Goal: Information Seeking & Learning: Compare options

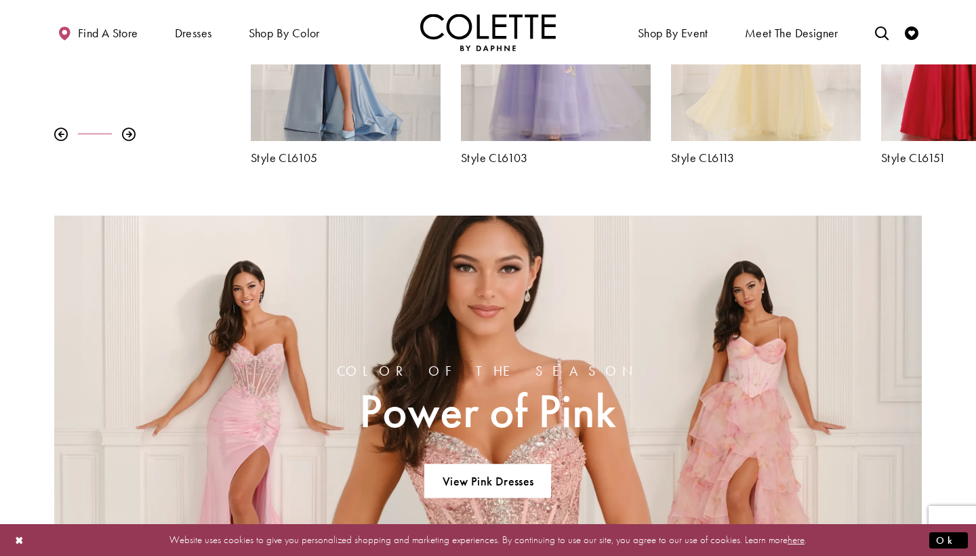
scroll to position [691, 0]
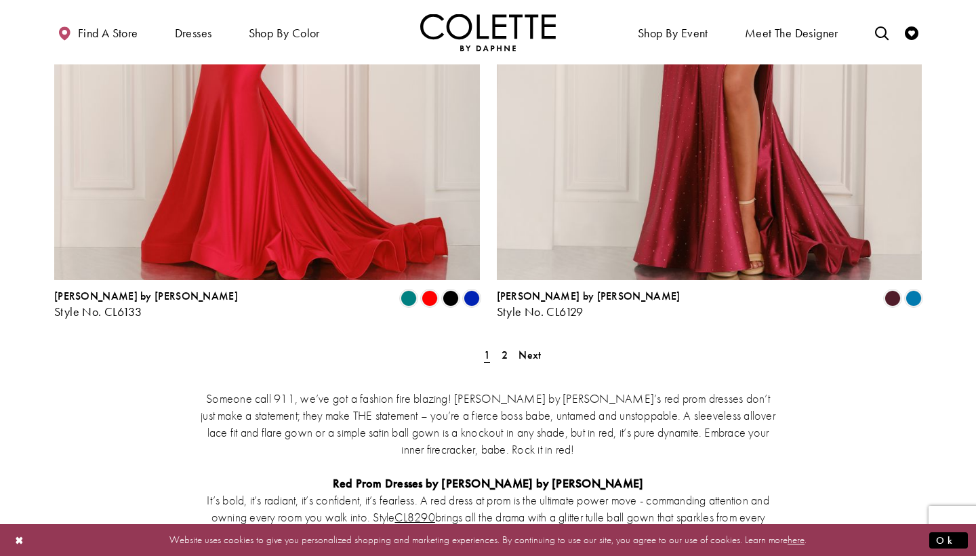
scroll to position [2505, 0]
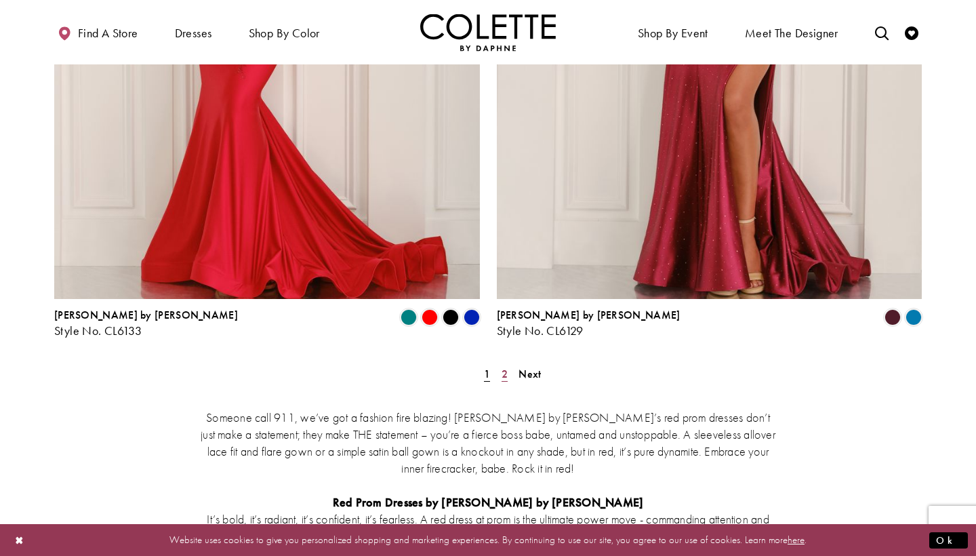
click at [505, 367] on span "2" at bounding box center [505, 374] width 6 height 14
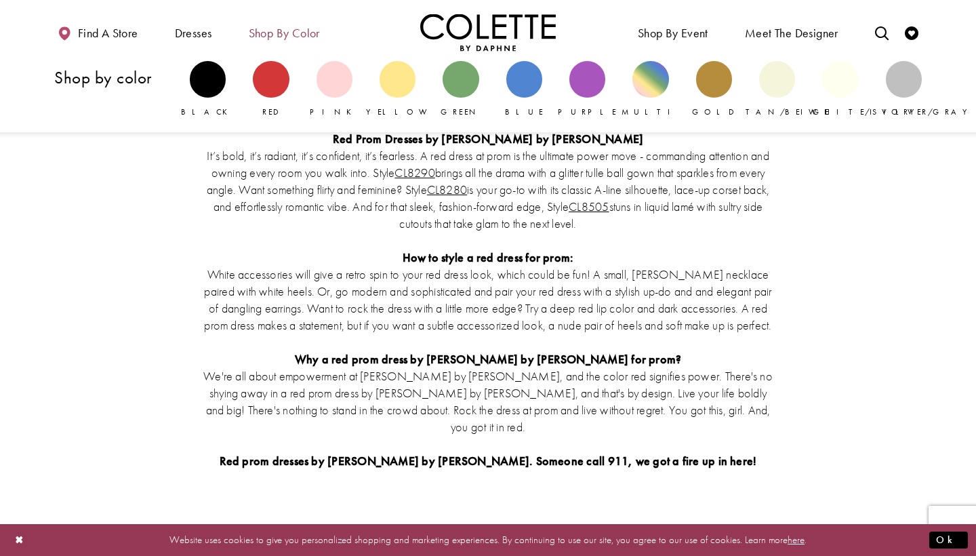
scroll to position [3099, 0]
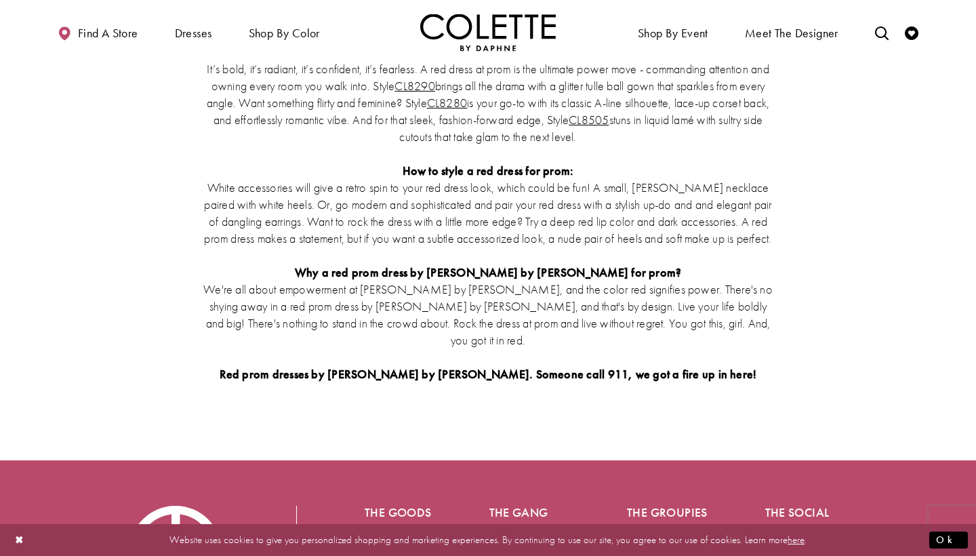
drag, startPoint x: 206, startPoint y: 75, endPoint x: 224, endPoint y: 60, distance: 23.2
click at [207, 162] on p "How to style a red dress for prom:" at bounding box center [488, 170] width 576 height 17
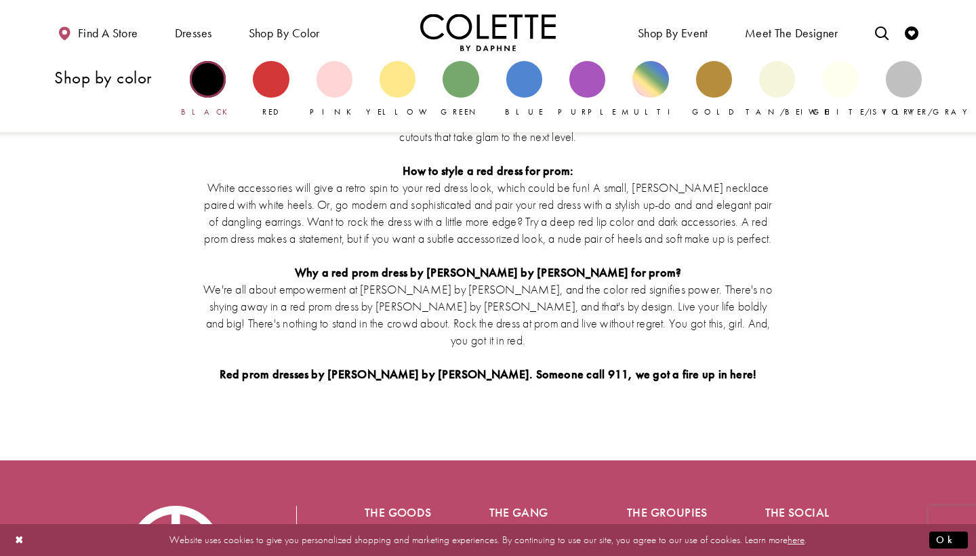
click at [214, 79] on div "Primary block" at bounding box center [208, 79] width 36 height 36
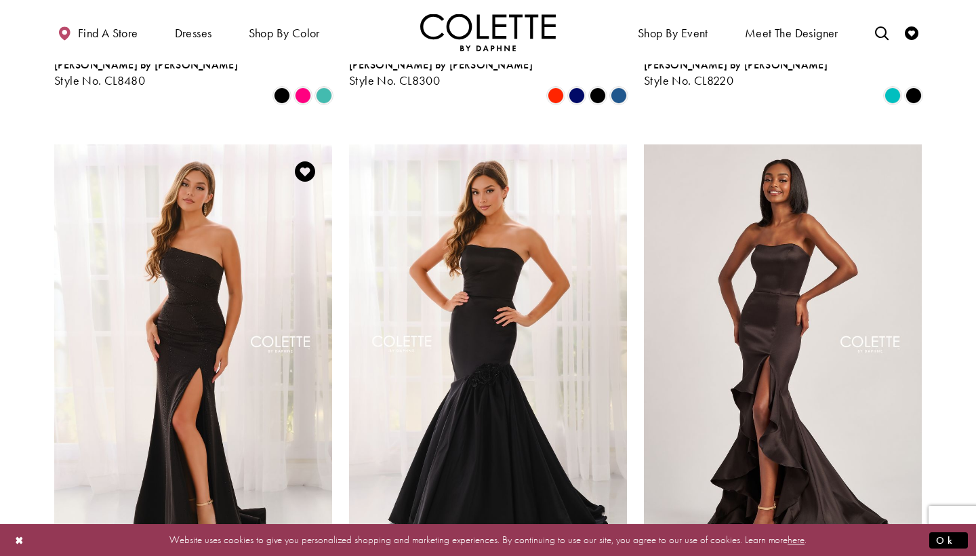
scroll to position [1042, 0]
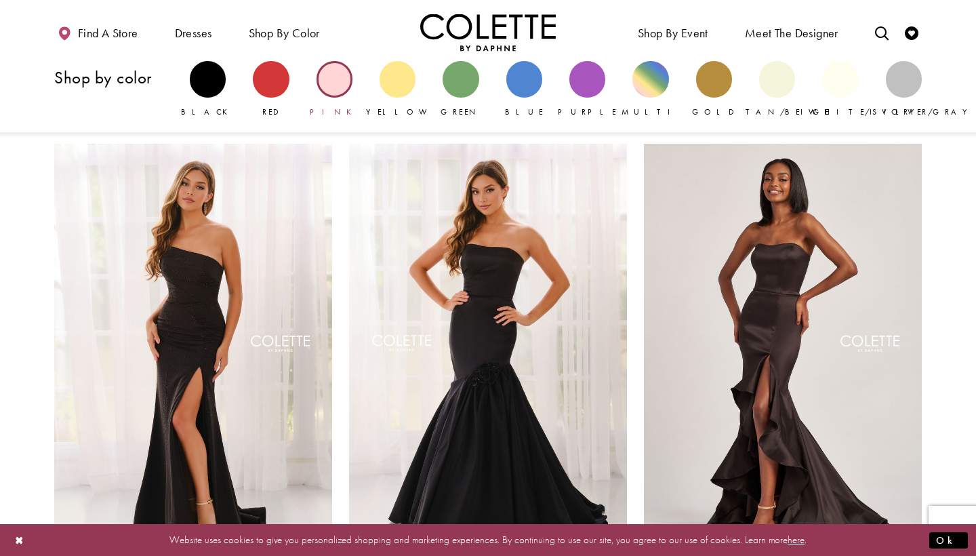
click at [331, 84] on div "Primary block" at bounding box center [335, 79] width 36 height 36
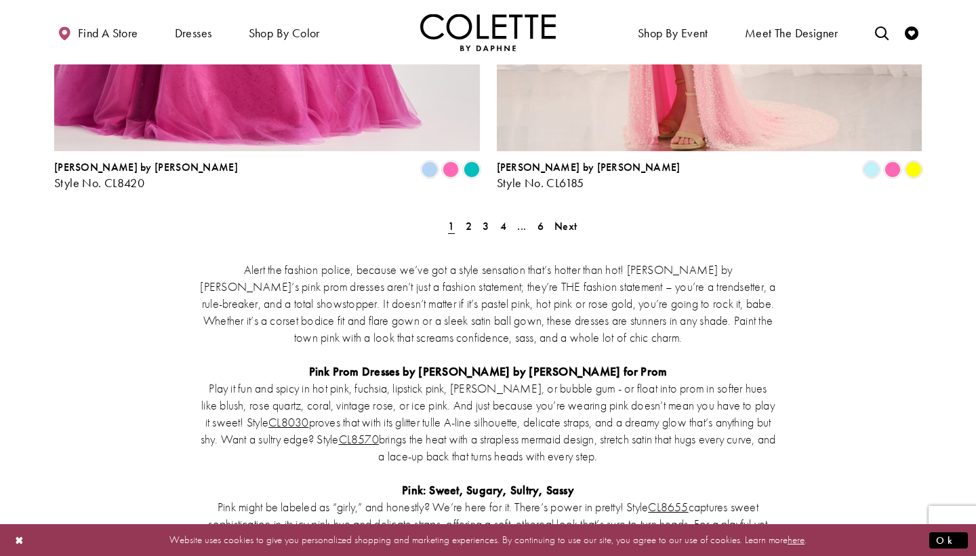
scroll to position [2693, 0]
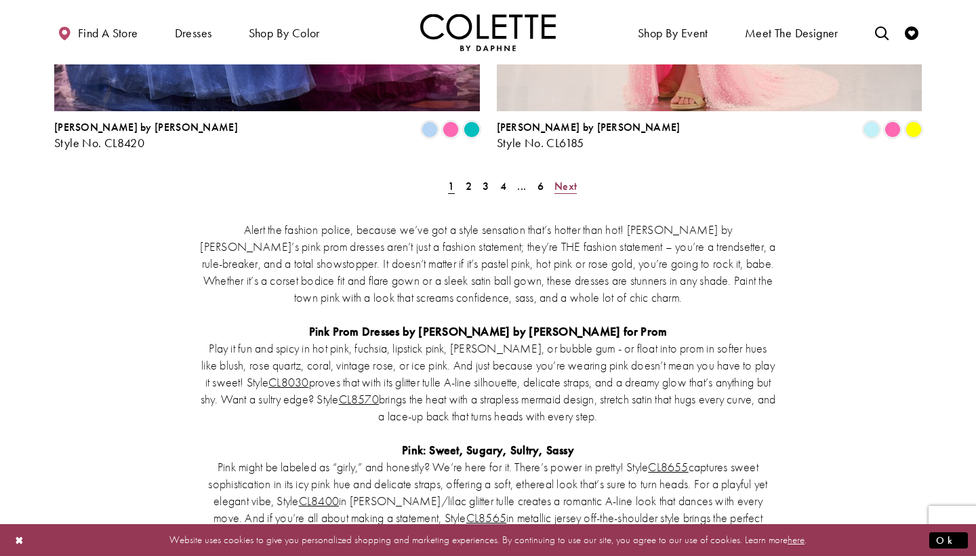
click at [569, 179] on span "Next" at bounding box center [566, 186] width 22 height 14
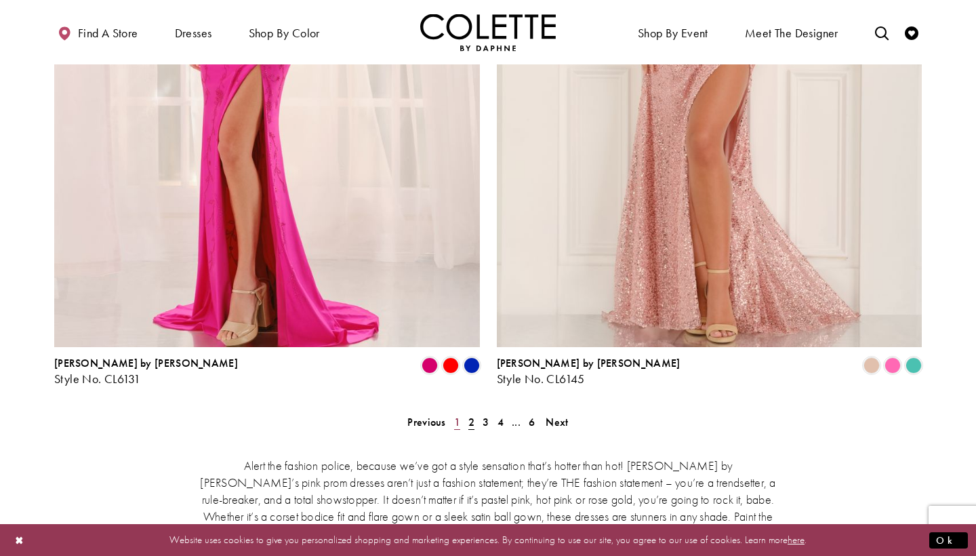
scroll to position [2467, 0]
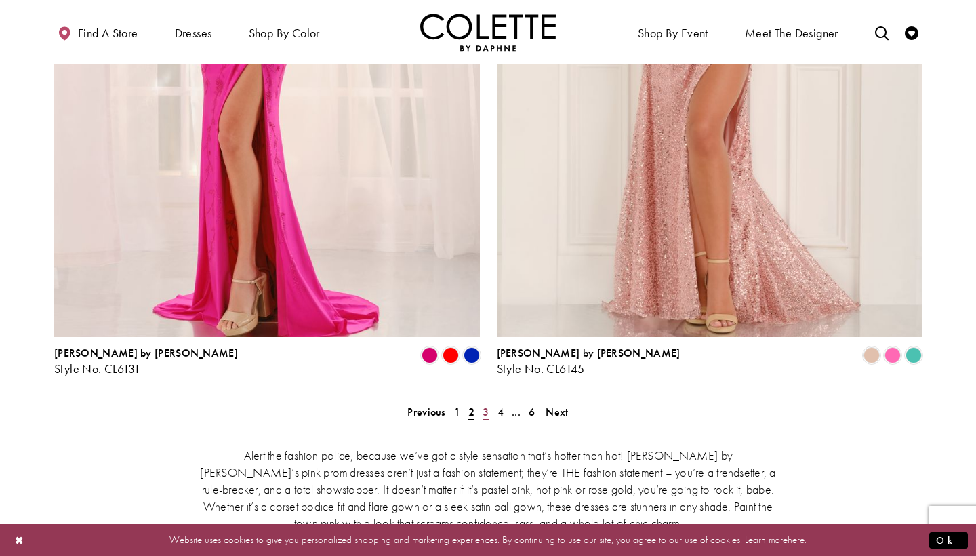
click at [486, 405] on span "3" at bounding box center [486, 412] width 6 height 14
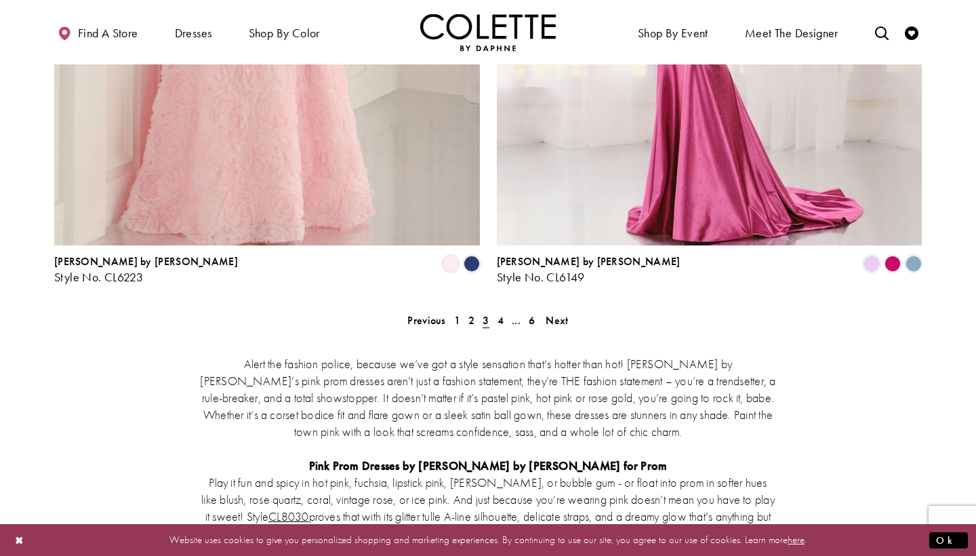
scroll to position [2567, 0]
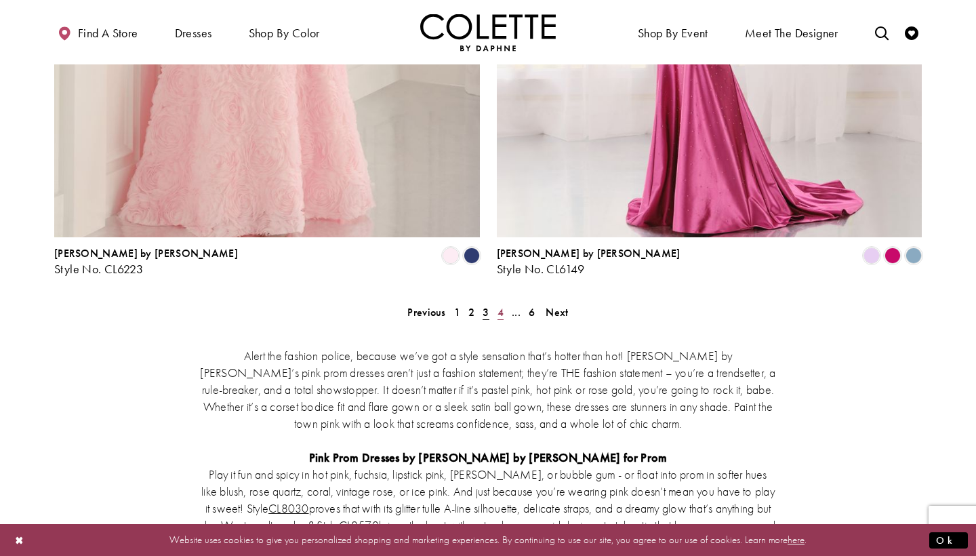
click at [504, 302] on link "4" at bounding box center [501, 312] width 14 height 20
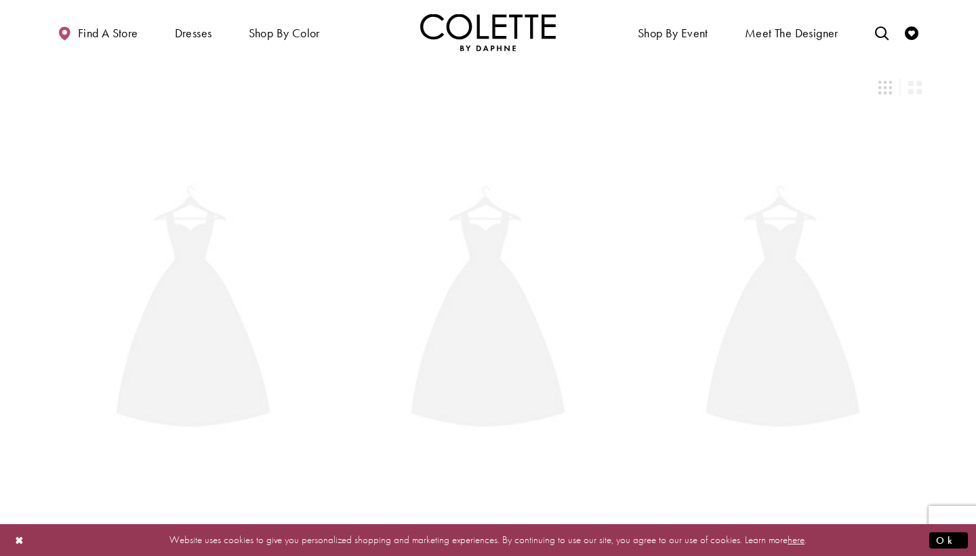
scroll to position [73, 0]
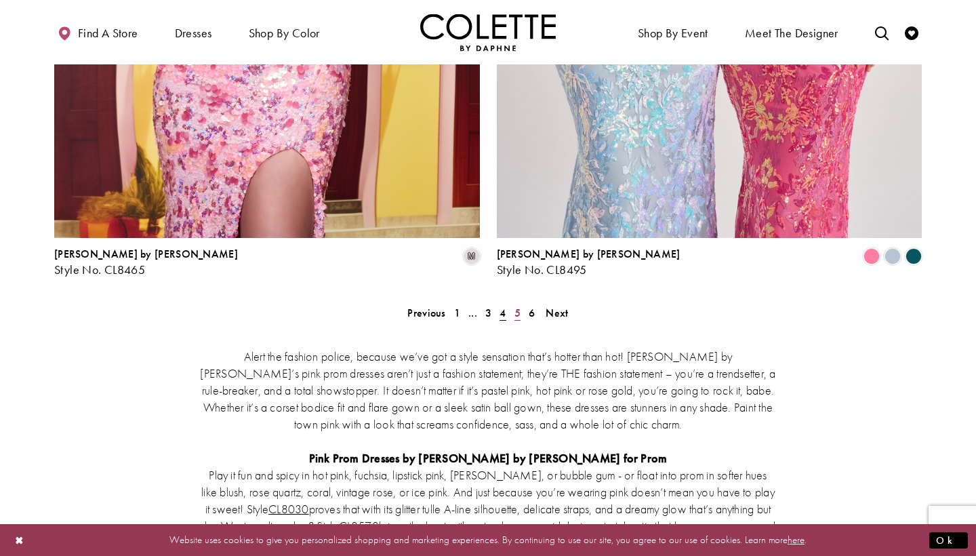
click at [518, 306] on span "5" at bounding box center [518, 313] width 6 height 14
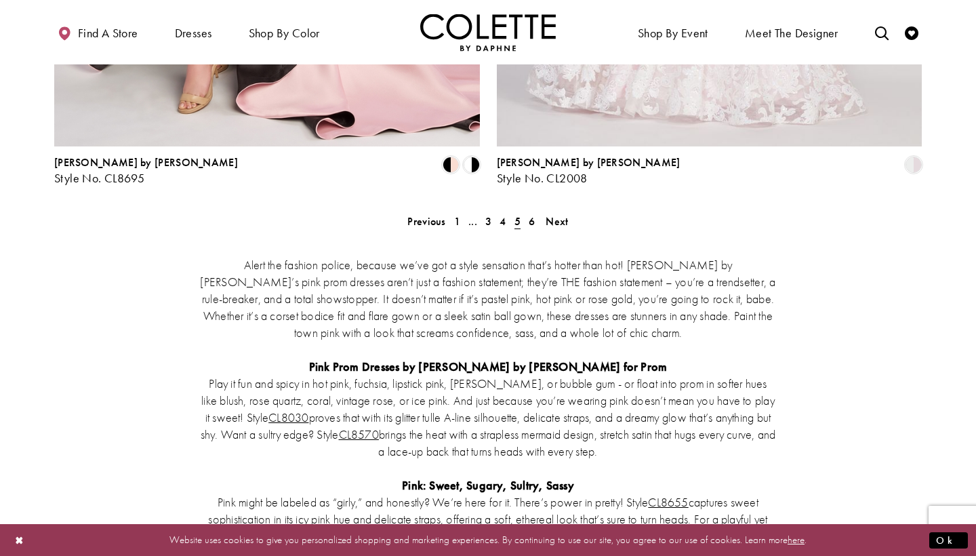
scroll to position [2676, 0]
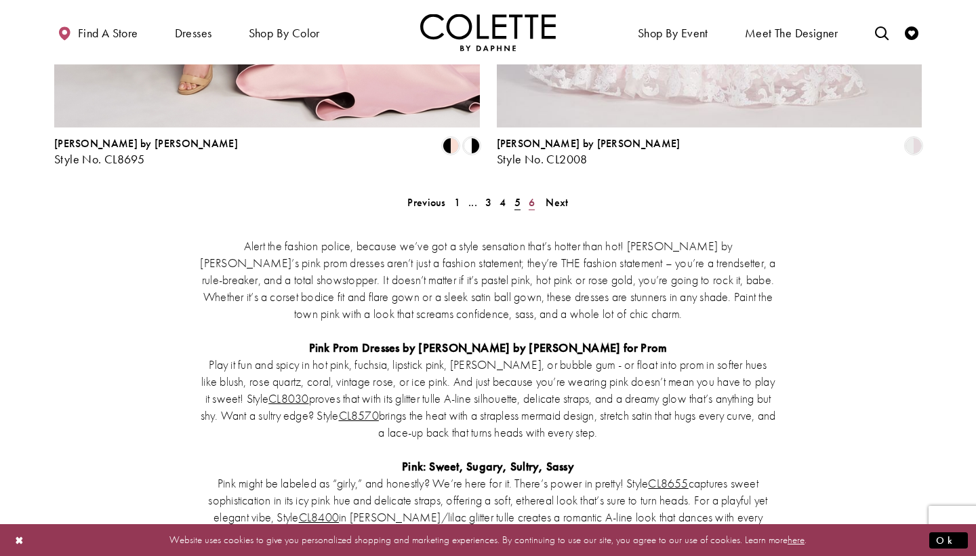
click at [526, 193] on link "6" at bounding box center [532, 203] width 14 height 20
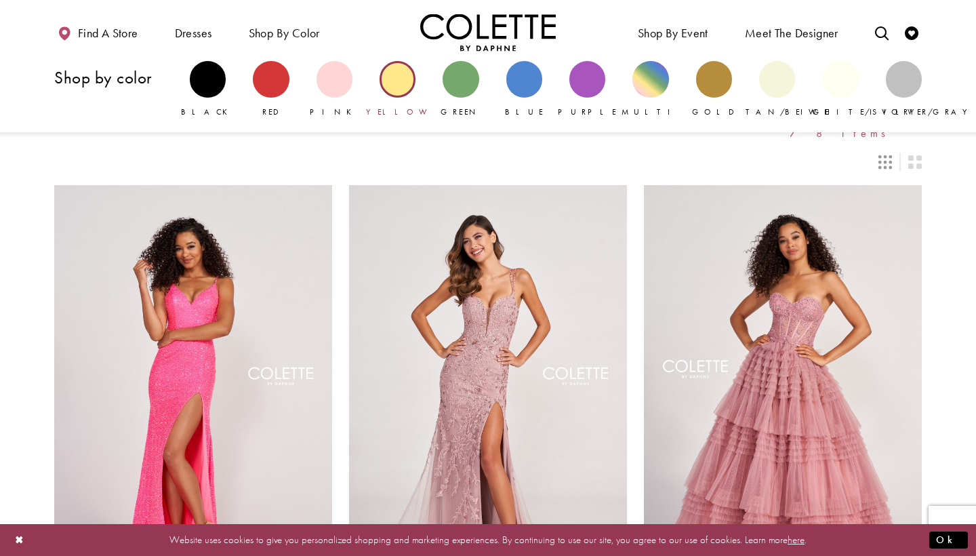
click at [400, 82] on div "Primary block" at bounding box center [398, 79] width 36 height 36
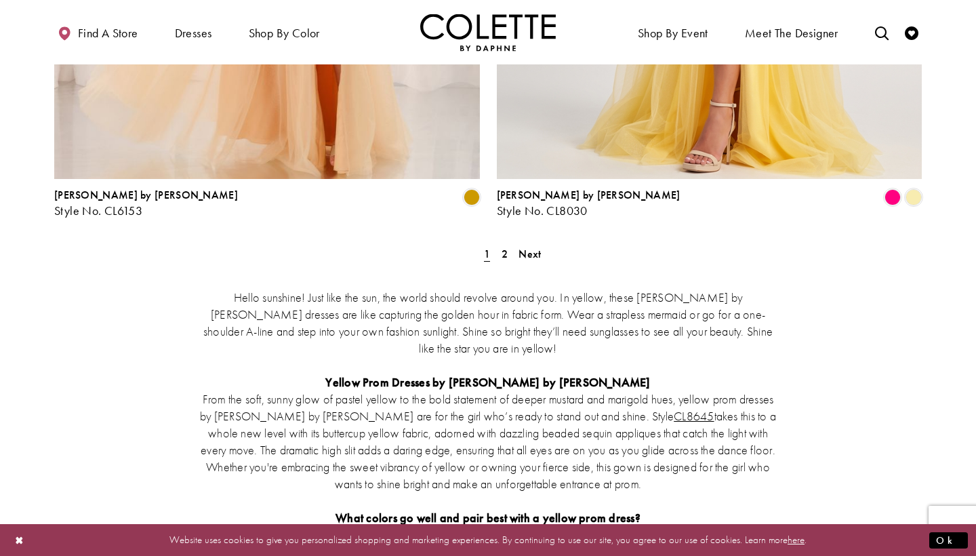
scroll to position [2659, 0]
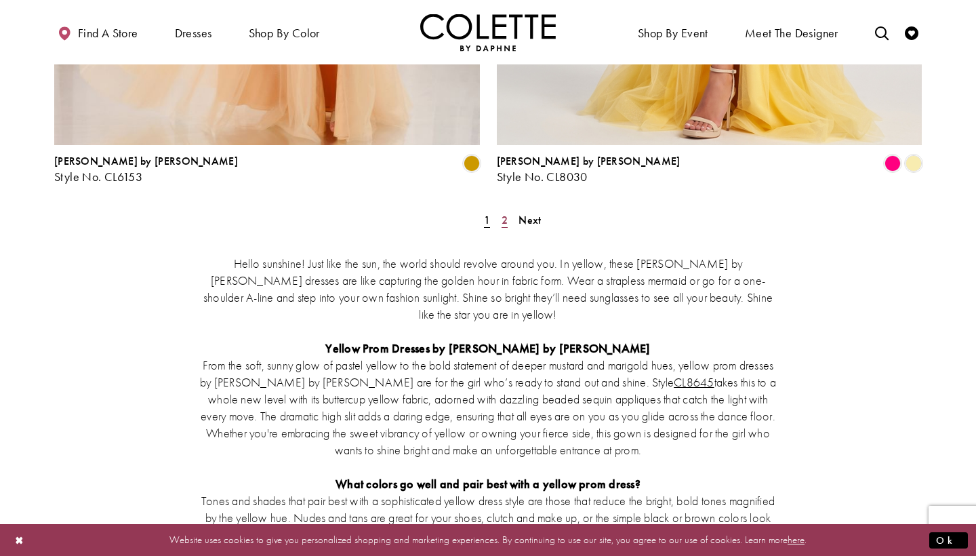
click at [504, 213] on span "2" at bounding box center [505, 220] width 6 height 14
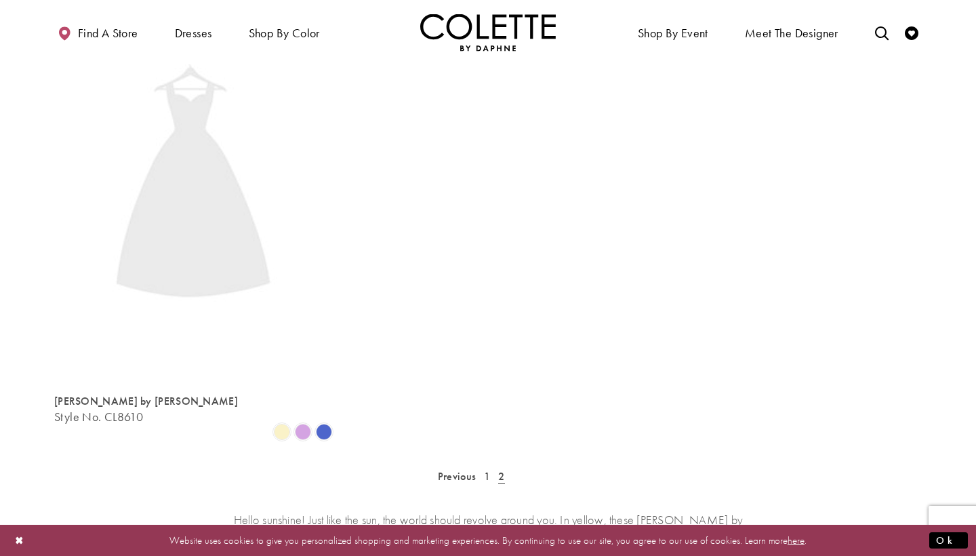
scroll to position [73, 0]
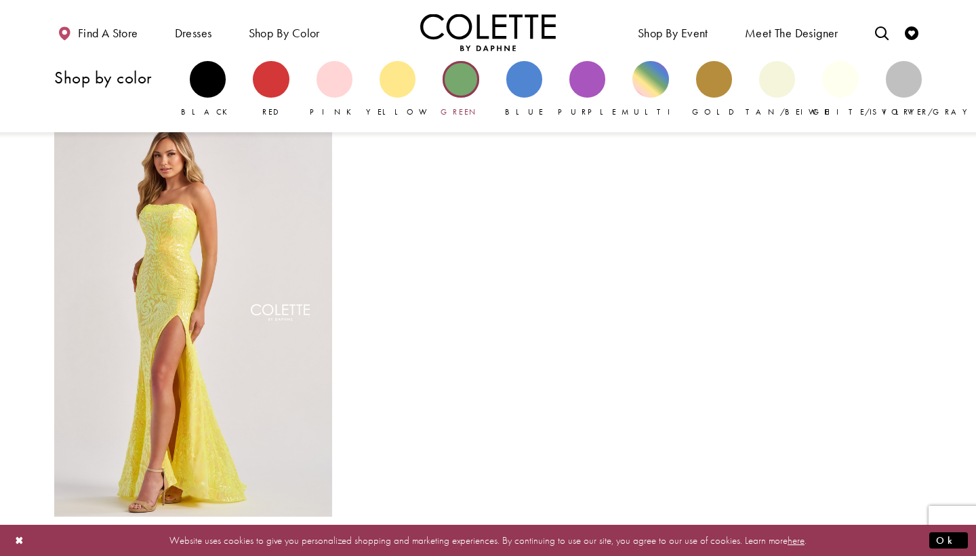
click at [478, 92] on link "Green" at bounding box center [461, 89] width 36 height 57
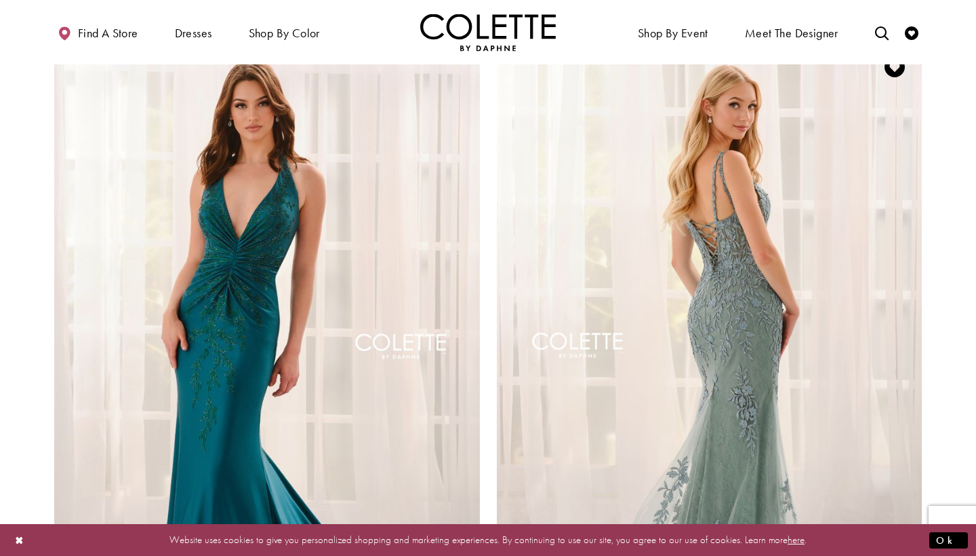
scroll to position [2152, 0]
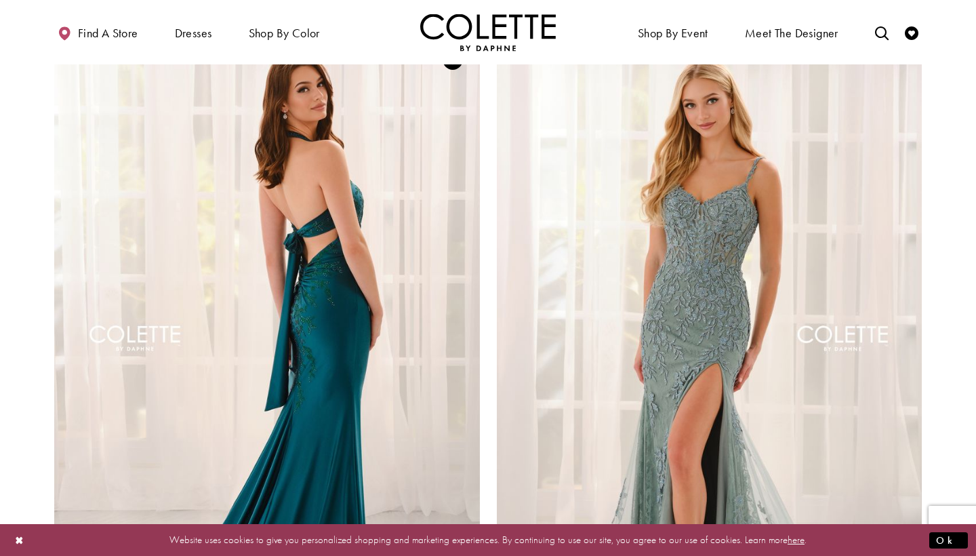
click at [418, 340] on img "Visit Colette by Daphne Style No. CL6133 Page" at bounding box center [267, 342] width 426 height 619
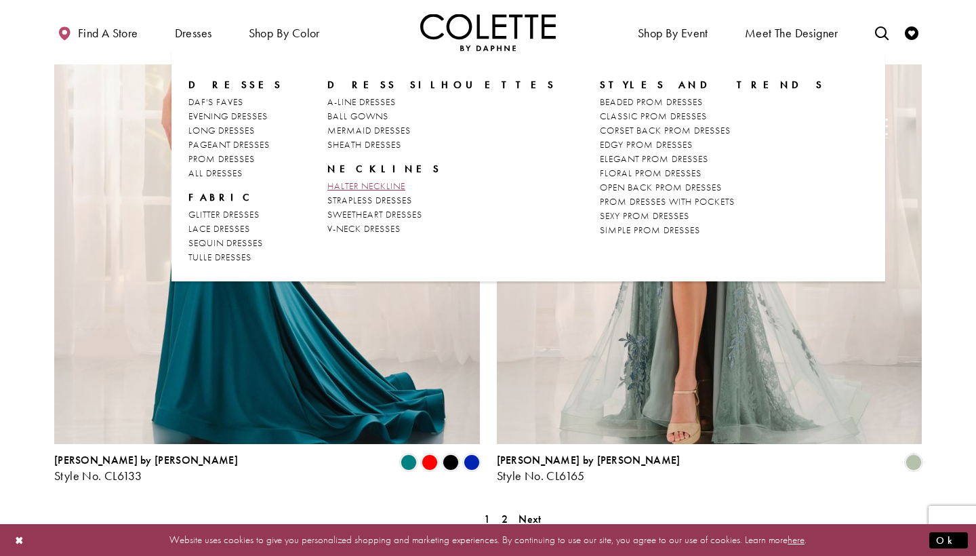
scroll to position [2386, 0]
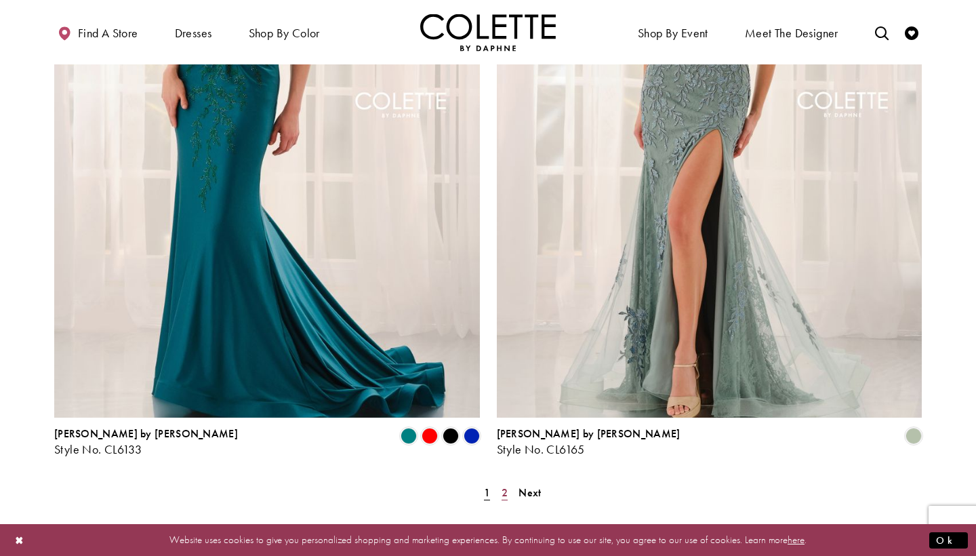
click at [504, 485] on span "2" at bounding box center [505, 492] width 6 height 14
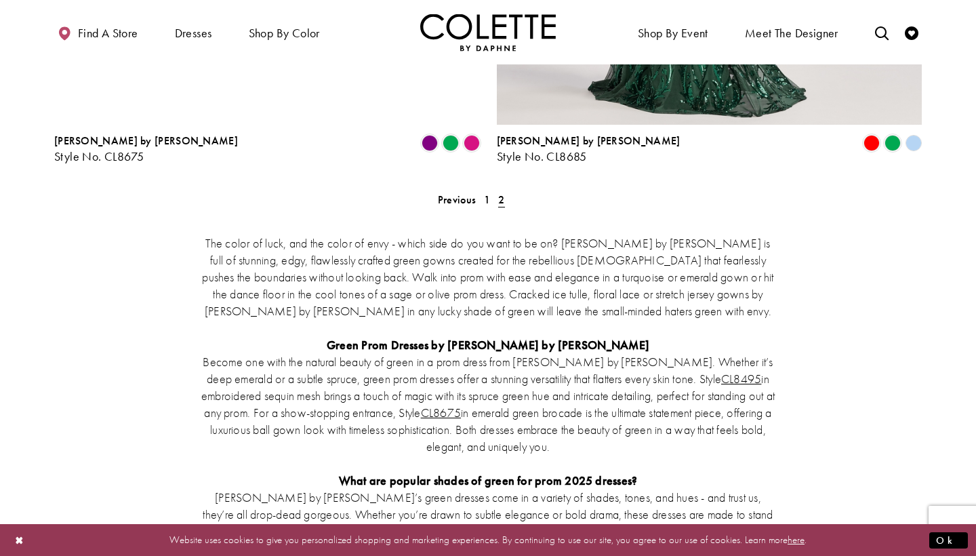
scroll to position [2686, 0]
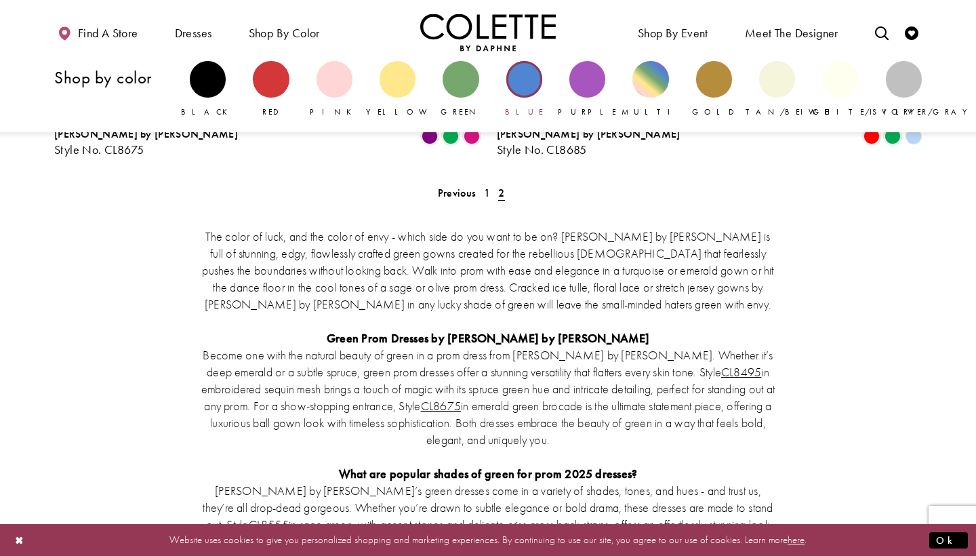
click at [524, 89] on div "Primary block" at bounding box center [524, 79] width 36 height 36
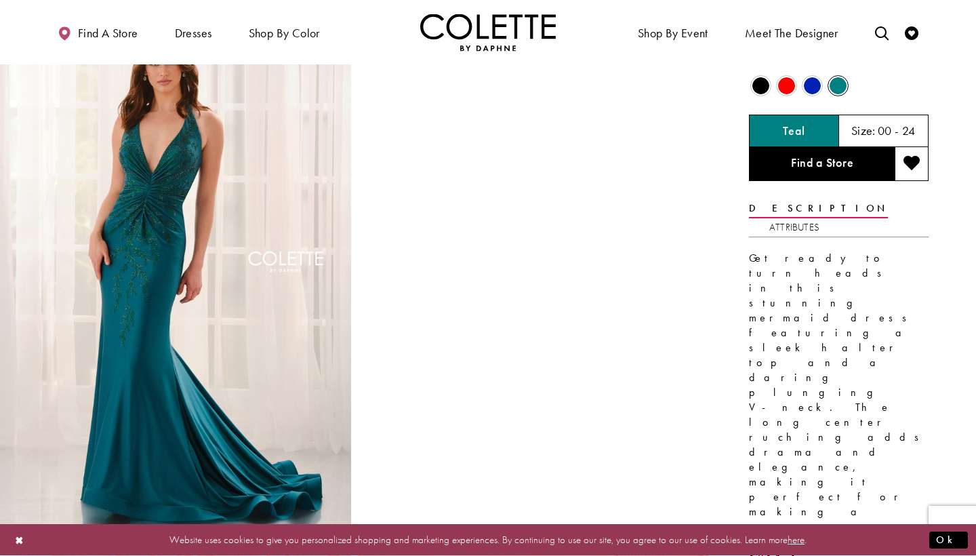
scroll to position [38, 0]
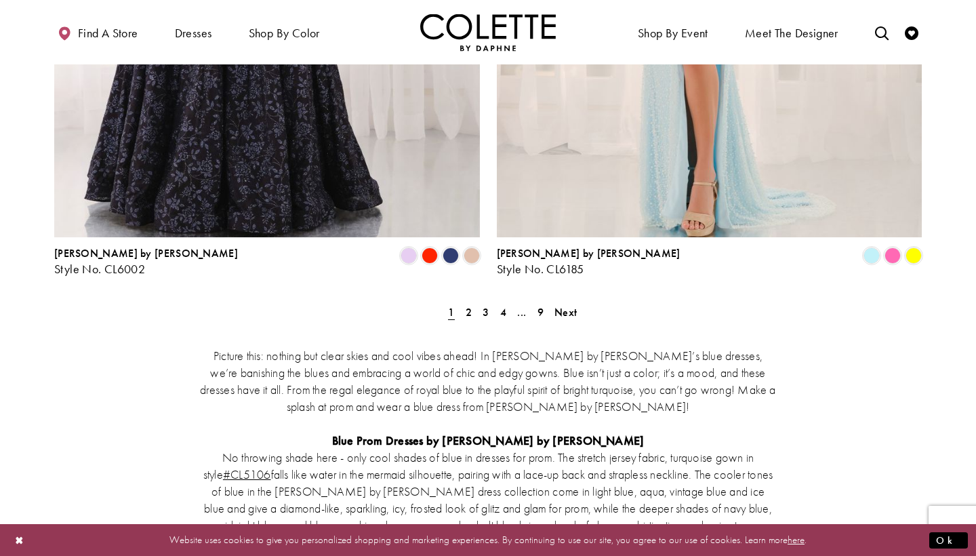
scroll to position [2408, 0]
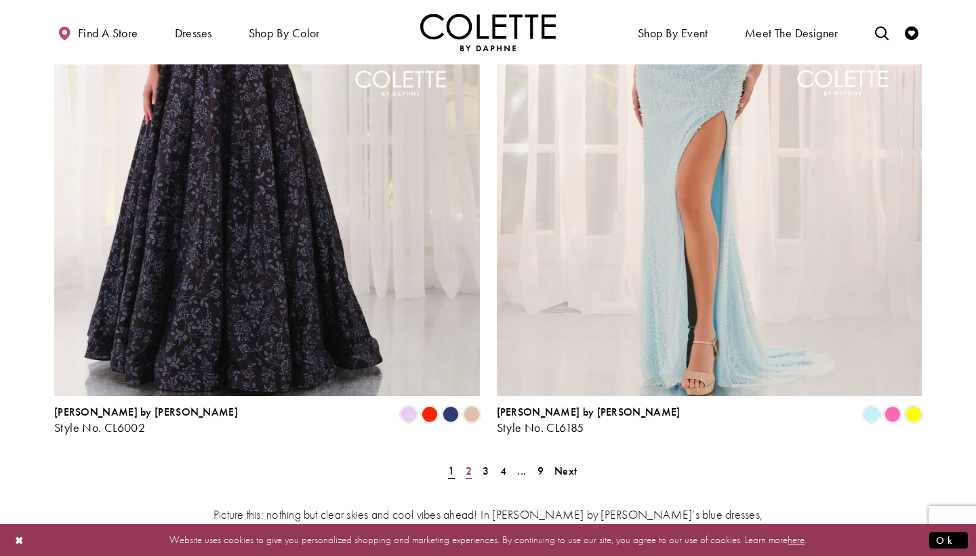
click at [468, 464] on span "2" at bounding box center [469, 471] width 6 height 14
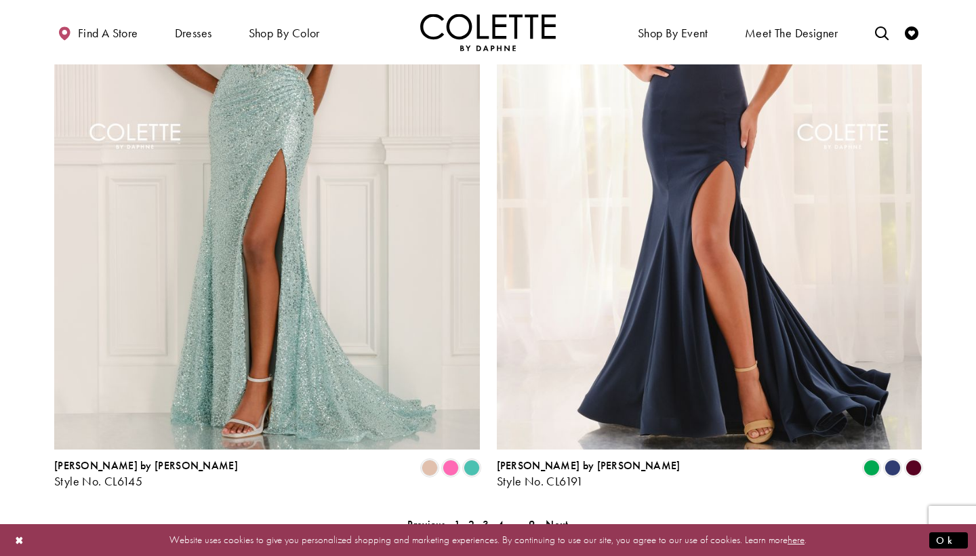
scroll to position [2356, 0]
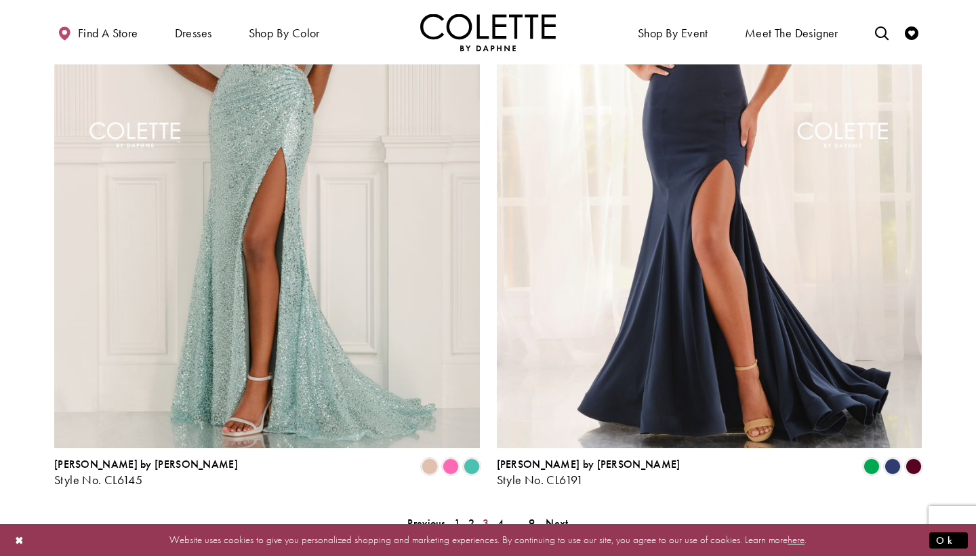
click at [487, 516] on span "3" at bounding box center [486, 523] width 6 height 14
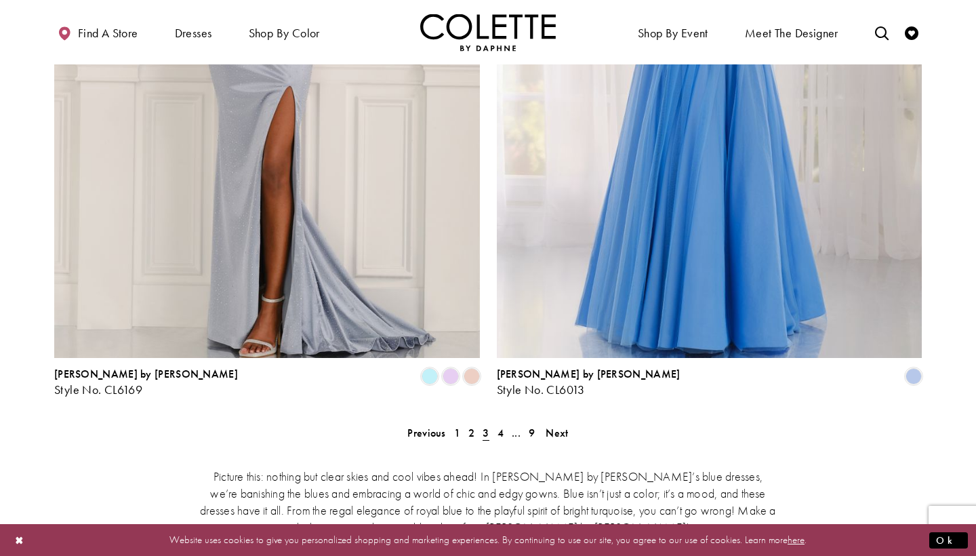
scroll to position [2672, 0]
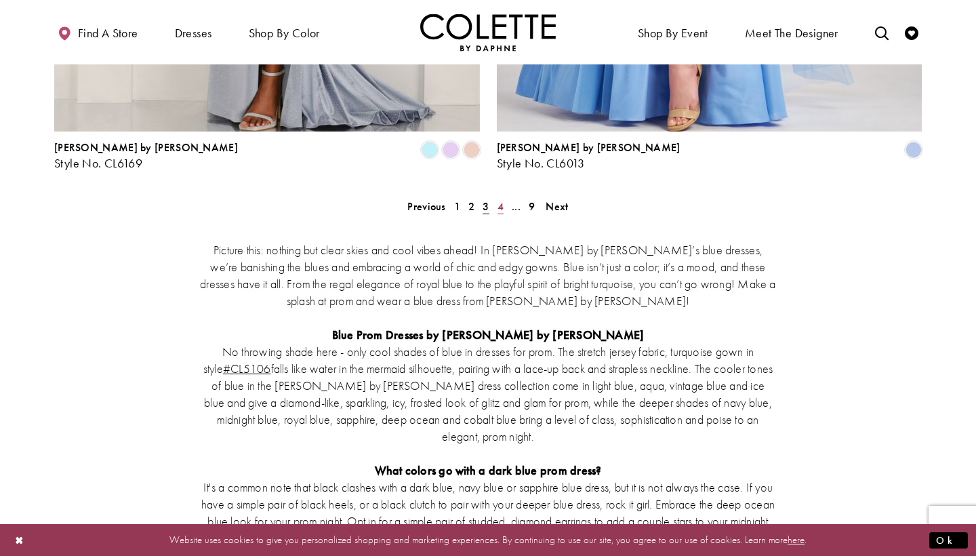
click at [502, 199] on span "4" at bounding box center [501, 206] width 6 height 14
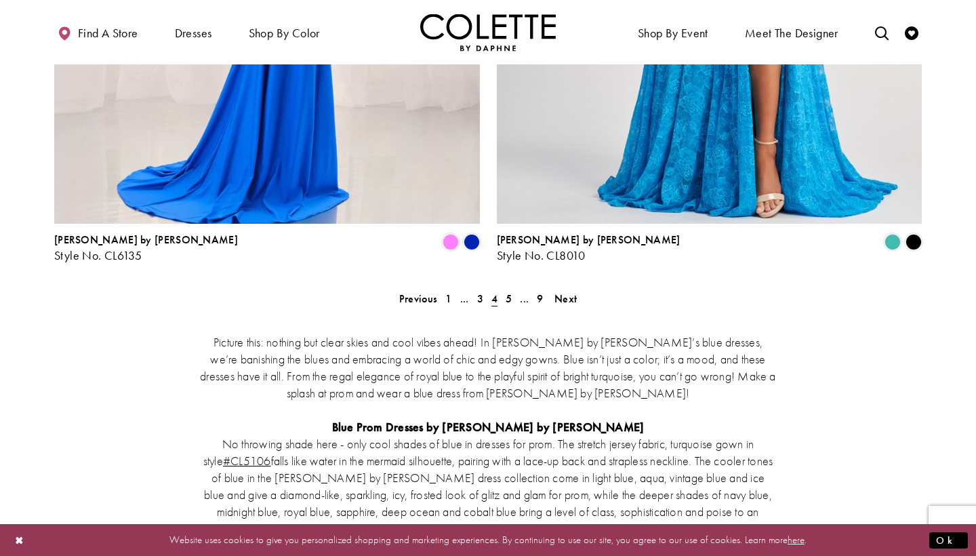
scroll to position [2590, 0]
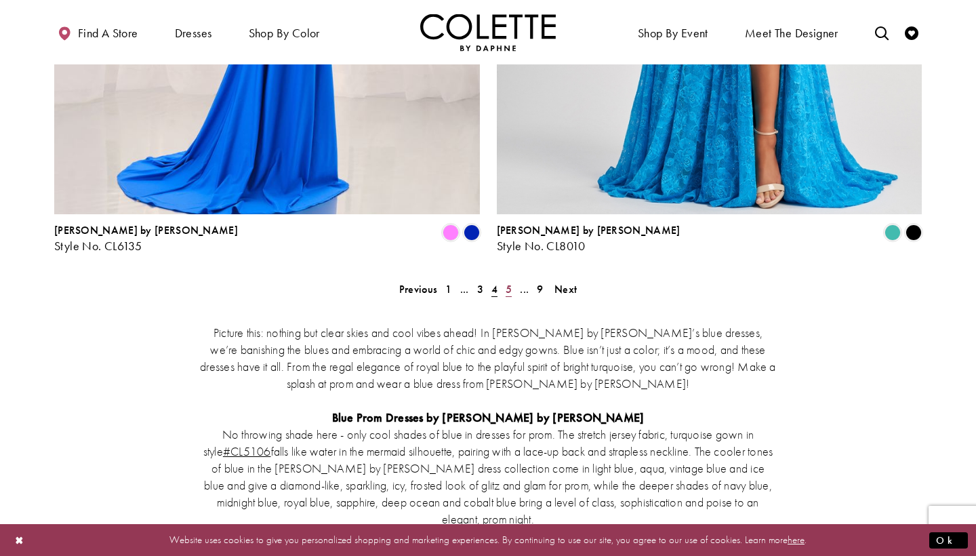
click at [509, 282] on span "5" at bounding box center [509, 289] width 6 height 14
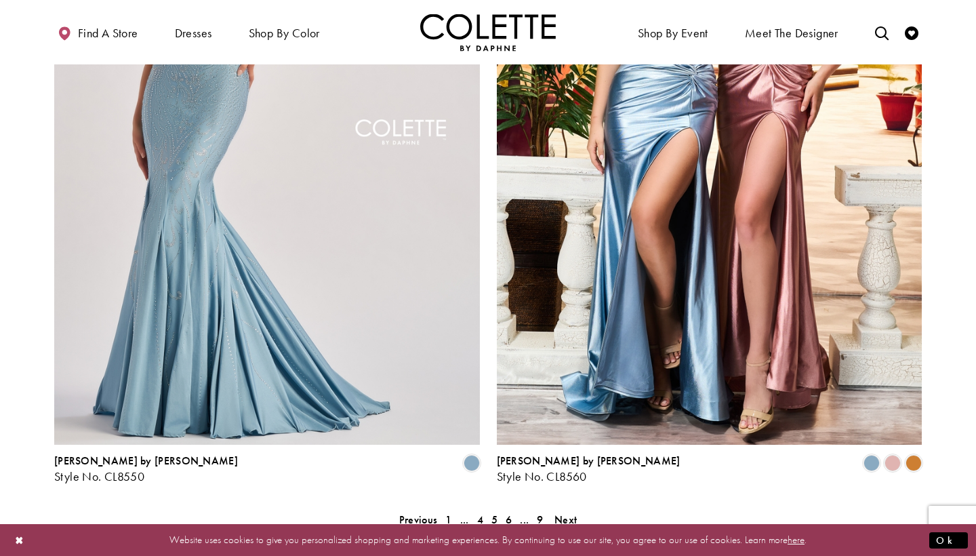
scroll to position [2556, 0]
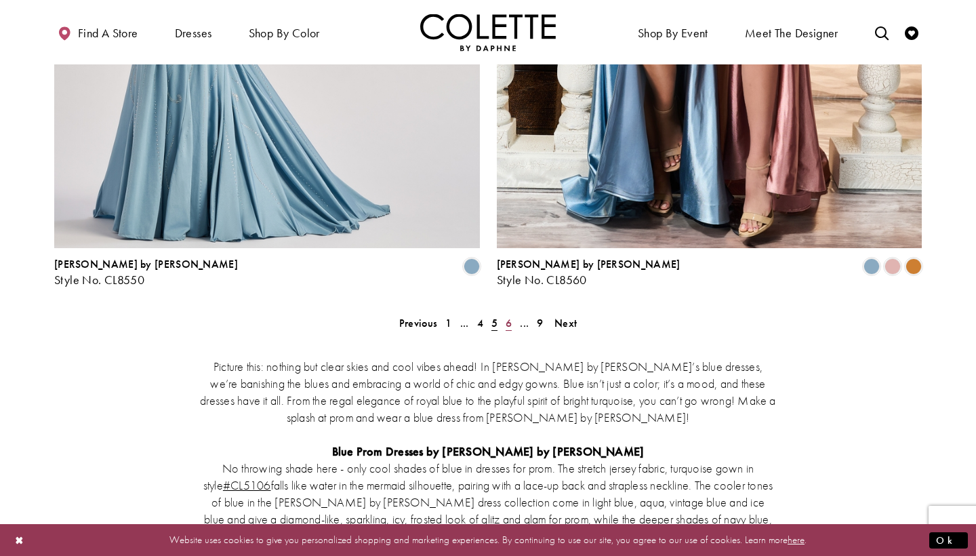
click at [503, 313] on link "6" at bounding box center [509, 323] width 14 height 20
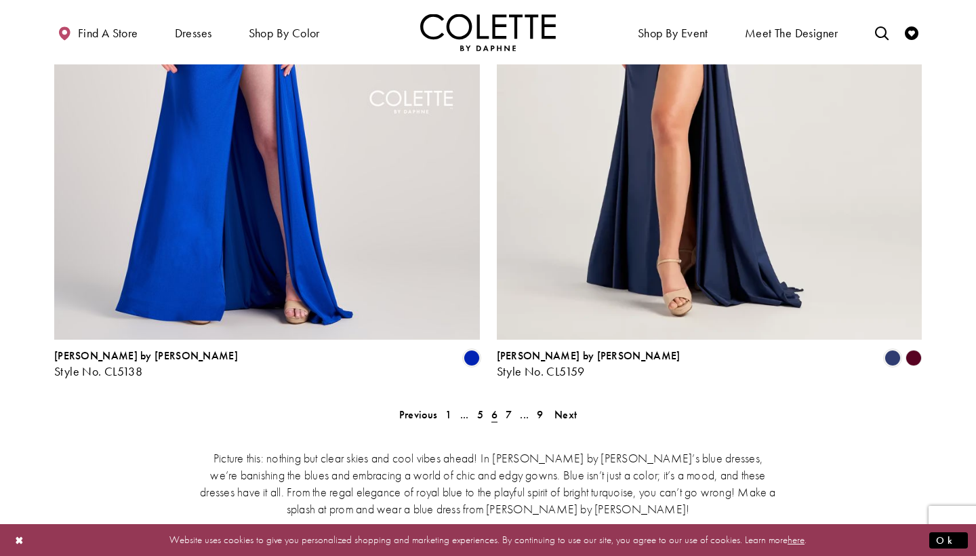
scroll to position [2474, 0]
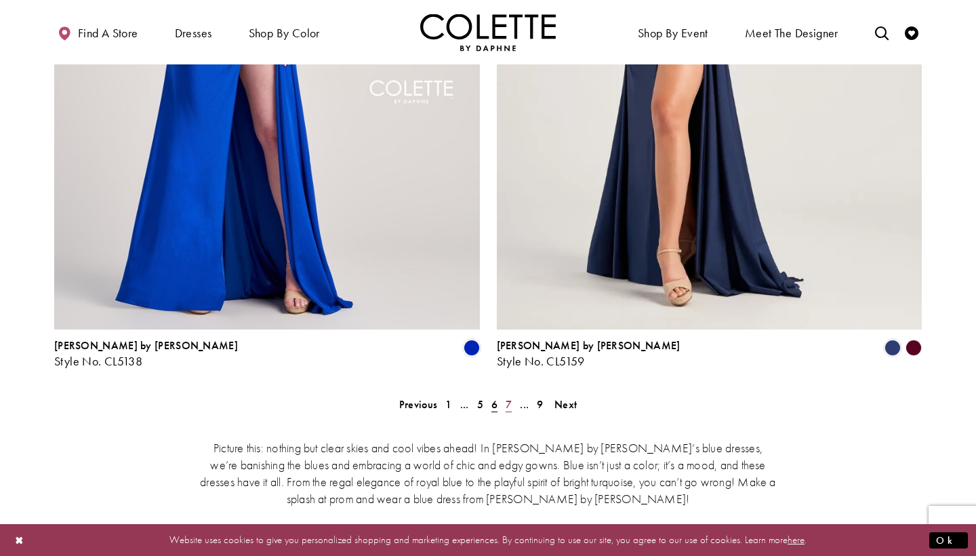
click at [506, 397] on span "7" at bounding box center [509, 404] width 6 height 14
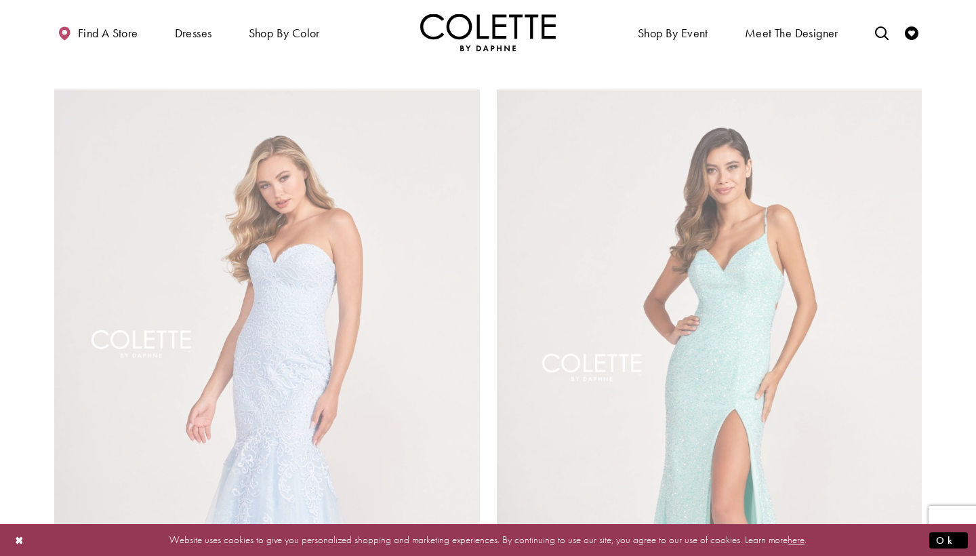
scroll to position [73, 0]
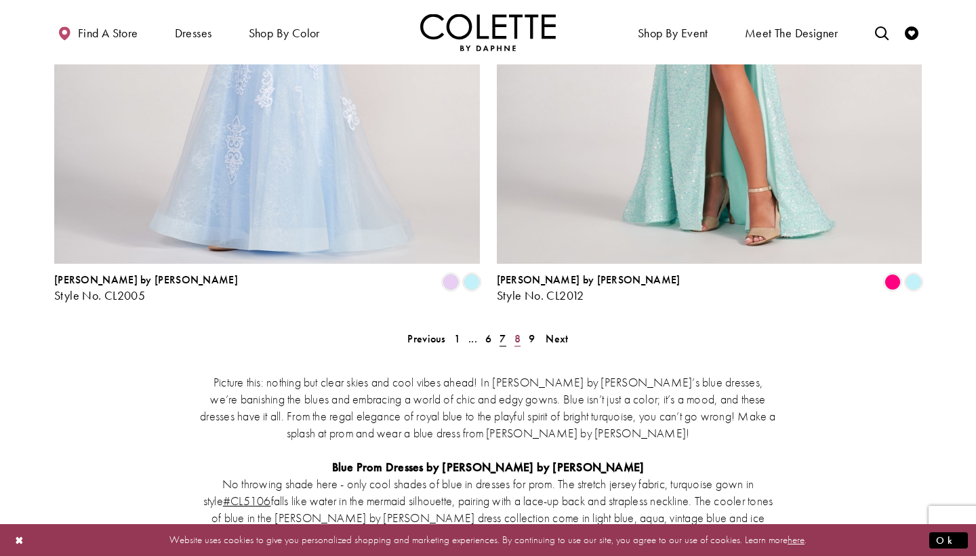
click at [515, 331] on span "8" at bounding box center [518, 338] width 6 height 14
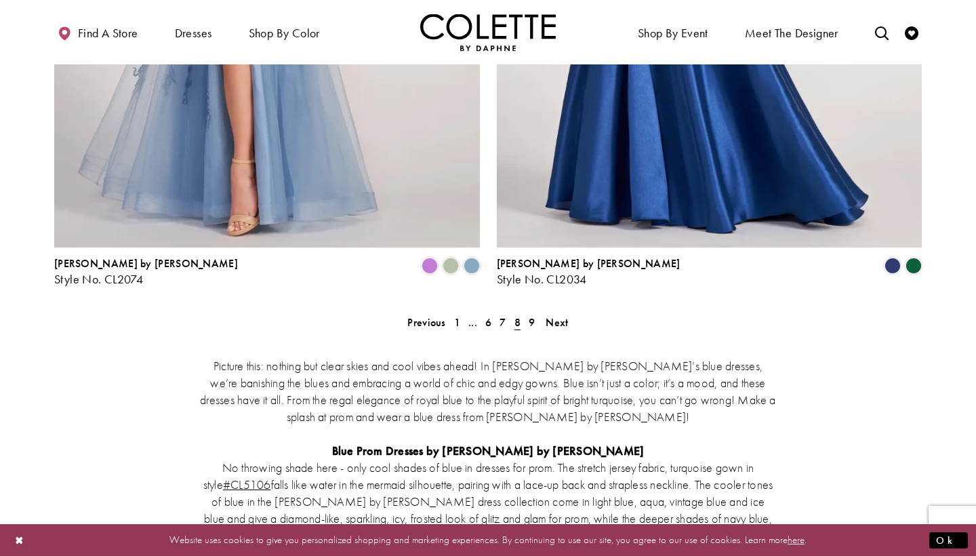
scroll to position [2539, 0]
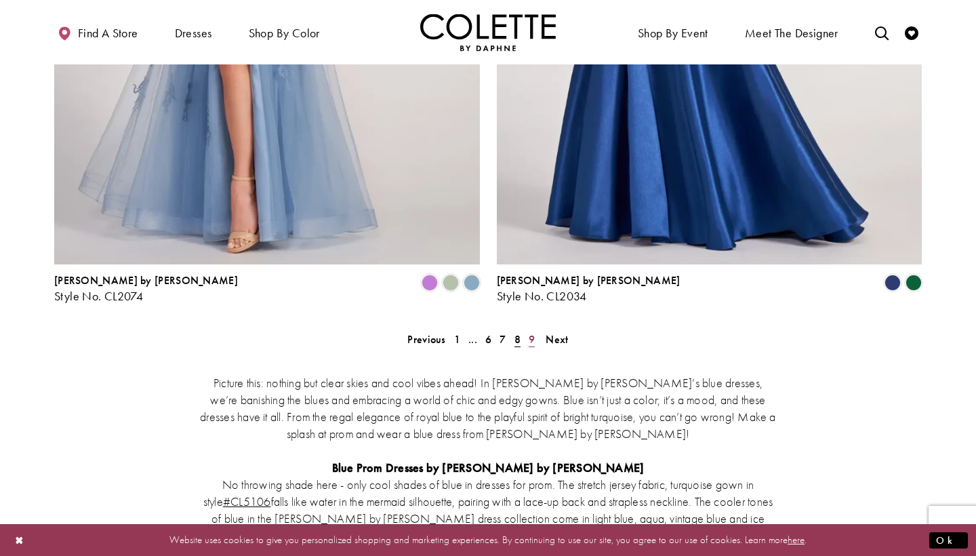
click at [530, 332] on span "9" at bounding box center [532, 339] width 6 height 14
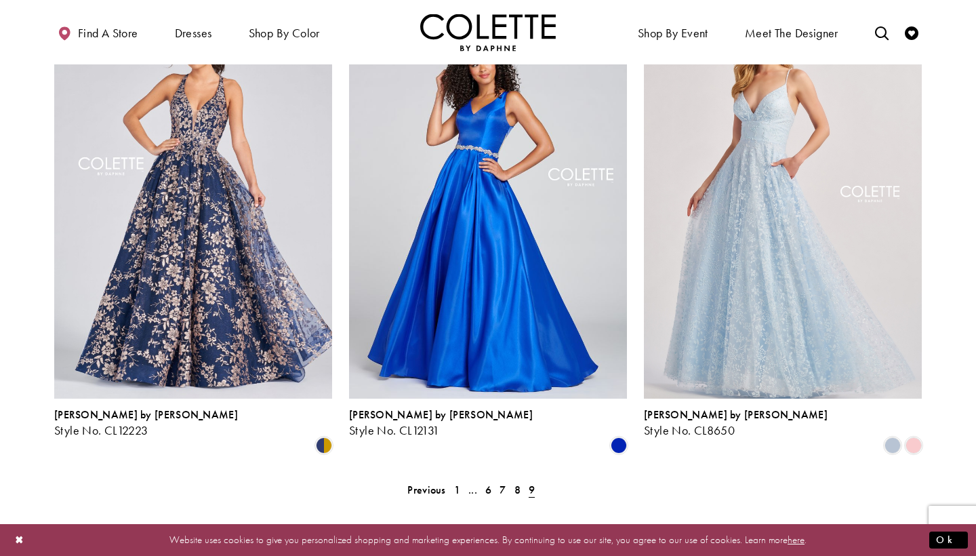
scroll to position [674, 0]
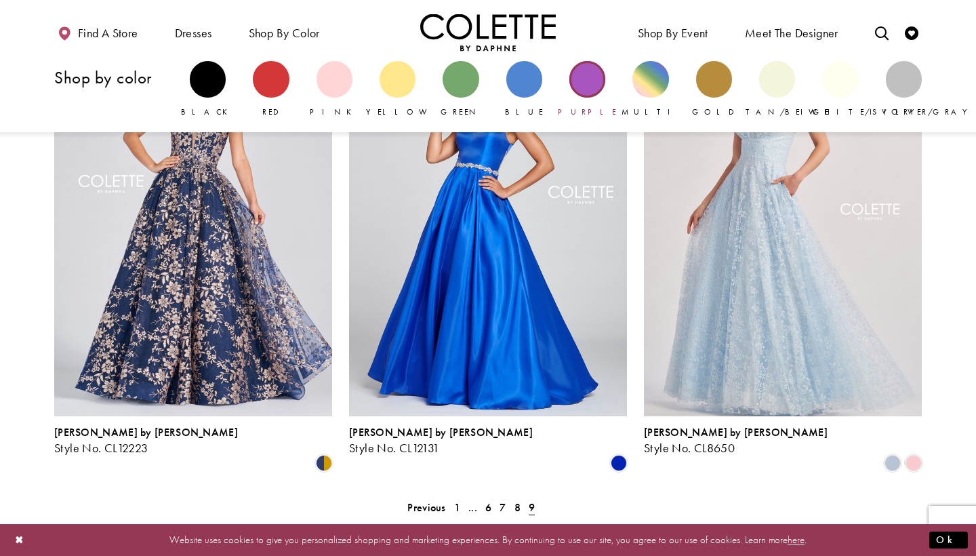
click at [587, 86] on div "Primary block" at bounding box center [587, 79] width 36 height 36
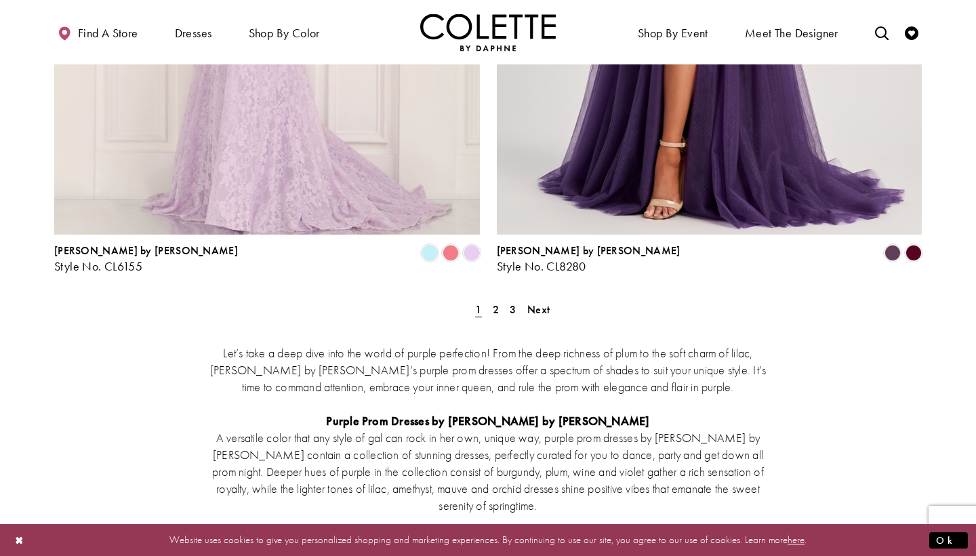
scroll to position [2622, 0]
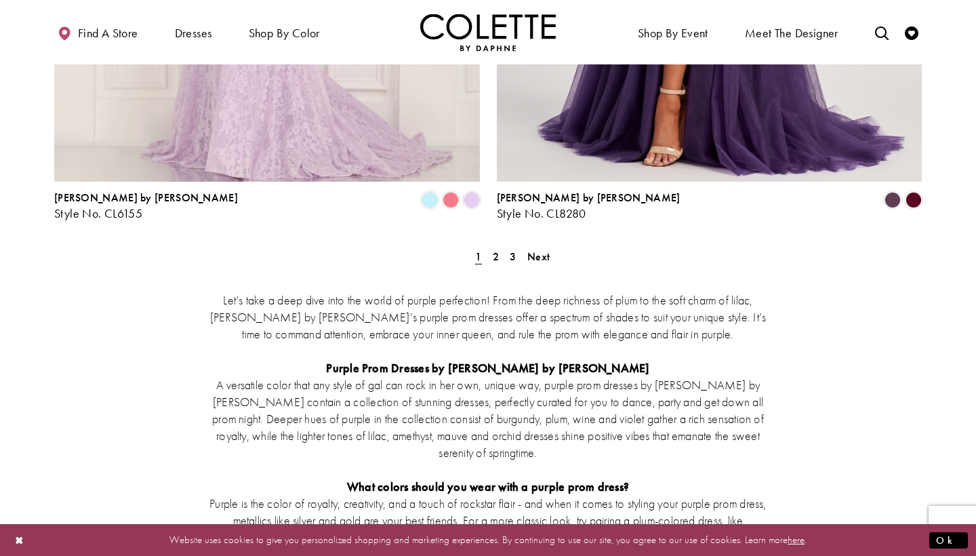
click at [496, 262] on div "Let’s take a deep dive into the world of purple perfection! From the deep richn…" at bounding box center [488, 544] width 868 height 565
click at [496, 249] on span "2" at bounding box center [496, 256] width 6 height 14
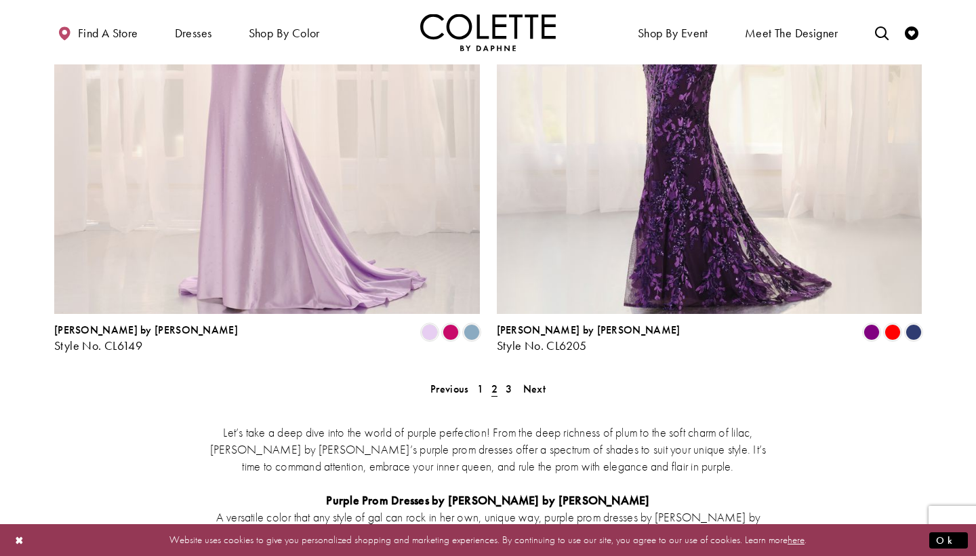
scroll to position [2493, 0]
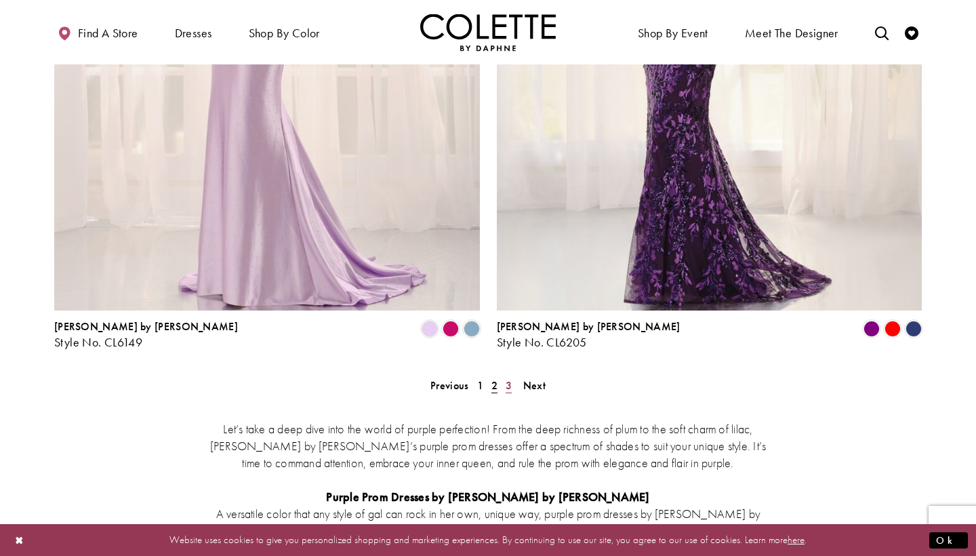
click at [510, 378] on span "3" at bounding box center [509, 385] width 6 height 14
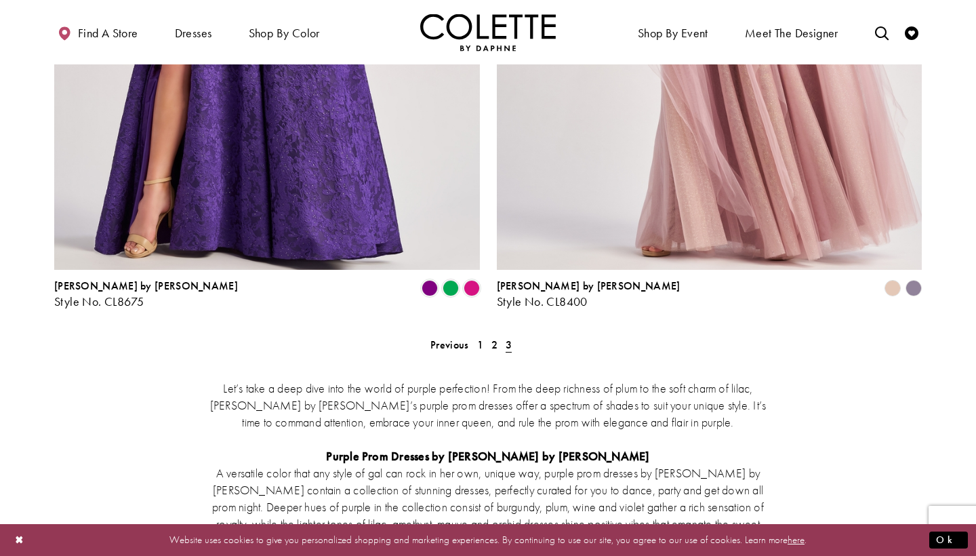
scroll to position [2036, 0]
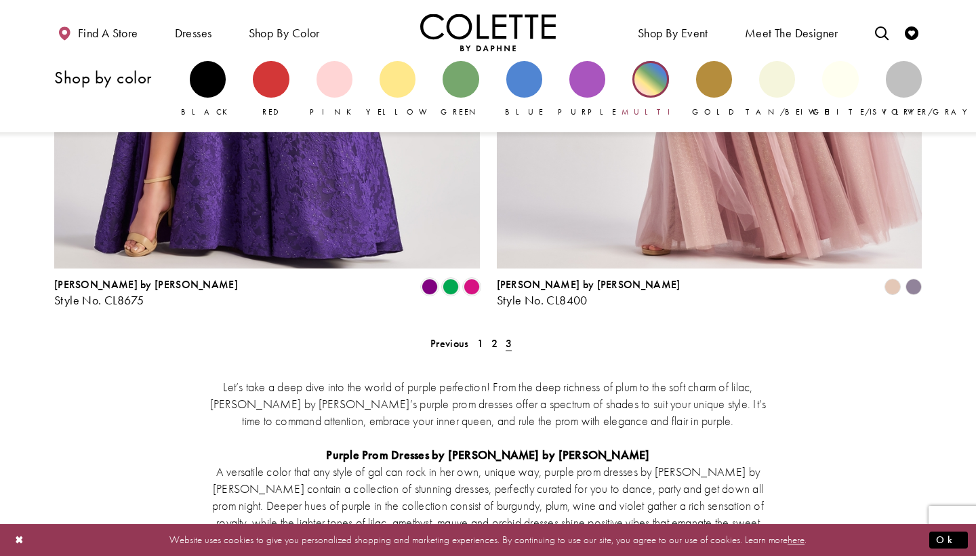
click at [656, 79] on div "Primary block" at bounding box center [650, 79] width 36 height 36
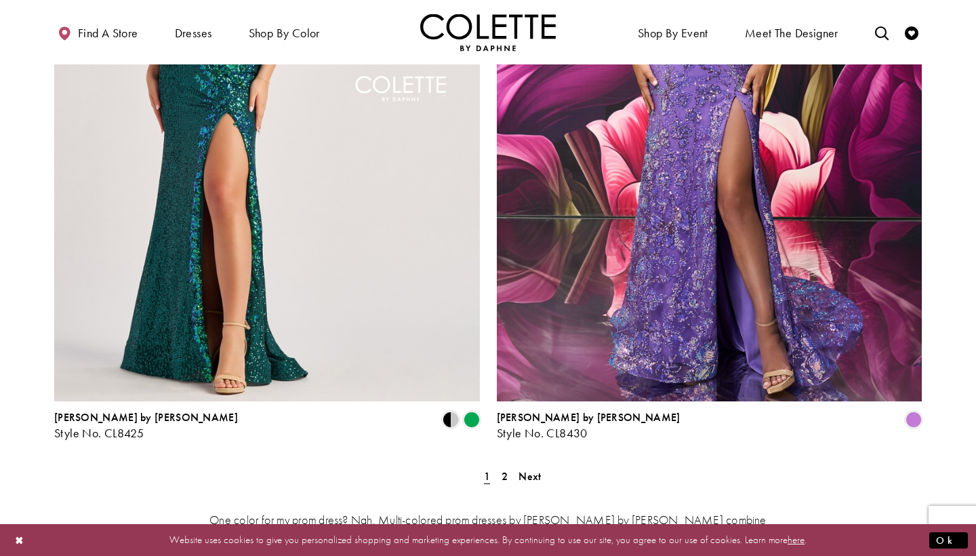
scroll to position [2458, 0]
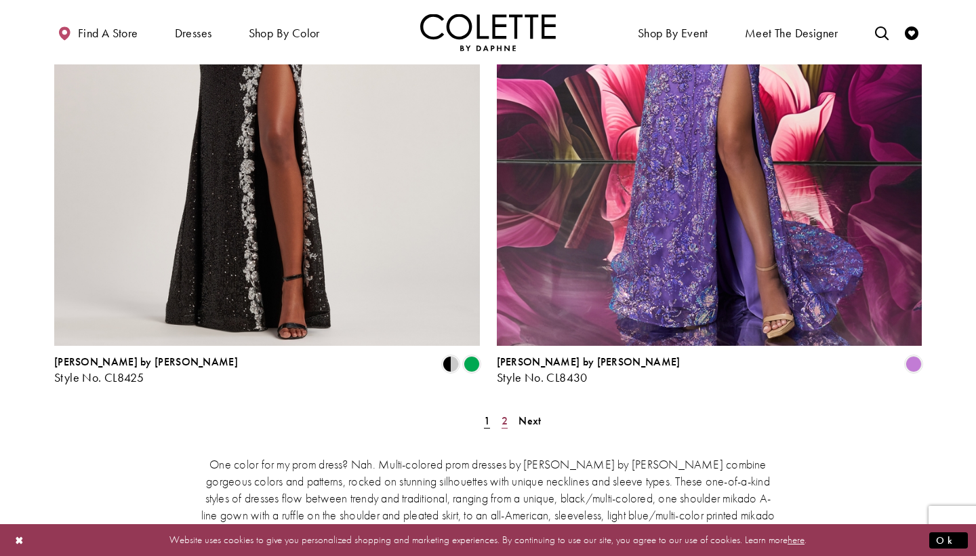
click at [505, 414] on span "2" at bounding box center [505, 421] width 6 height 14
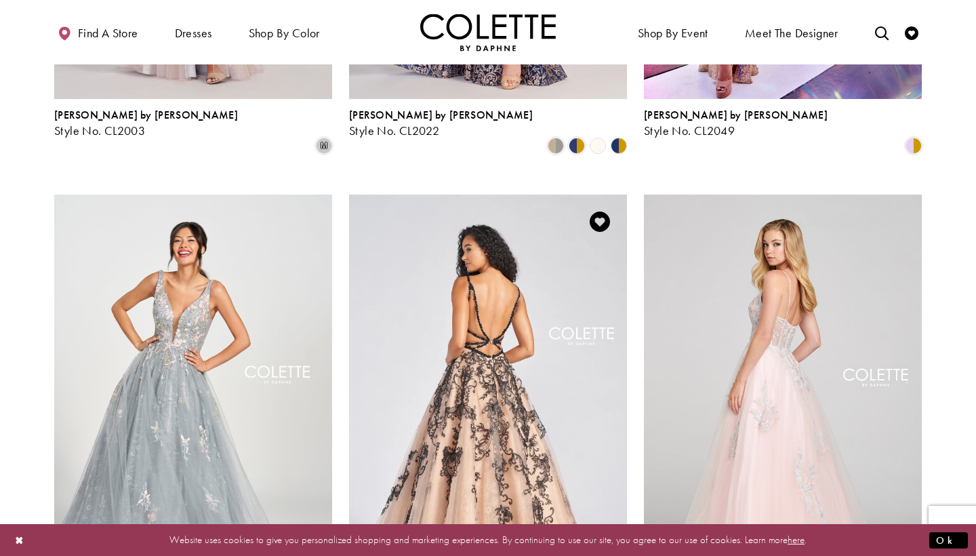
scroll to position [1500, 0]
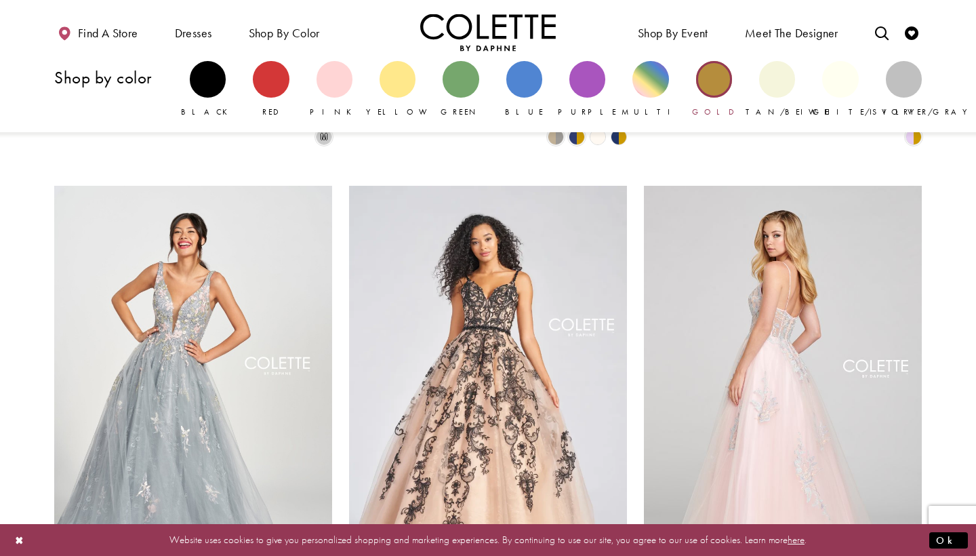
click at [708, 99] on link "Gold" at bounding box center [714, 89] width 36 height 57
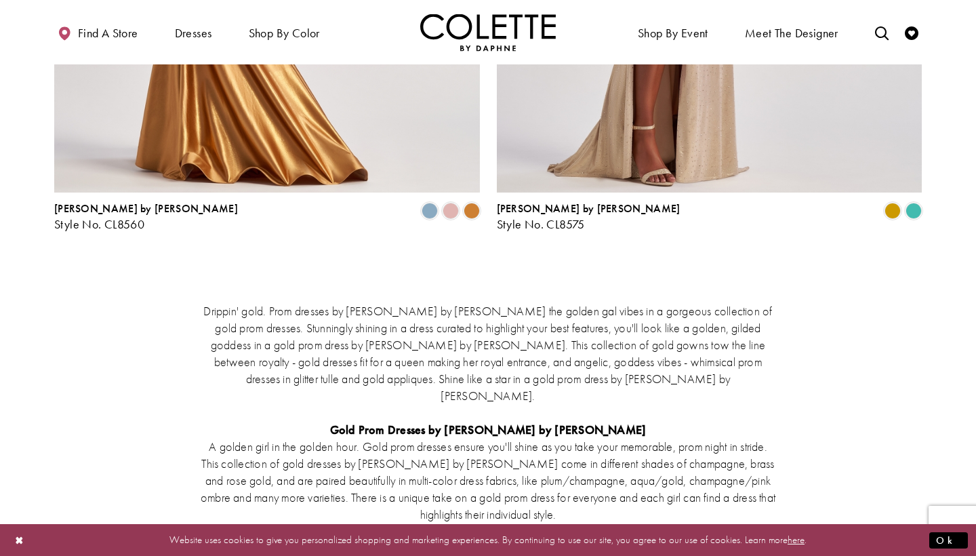
scroll to position [2621, 0]
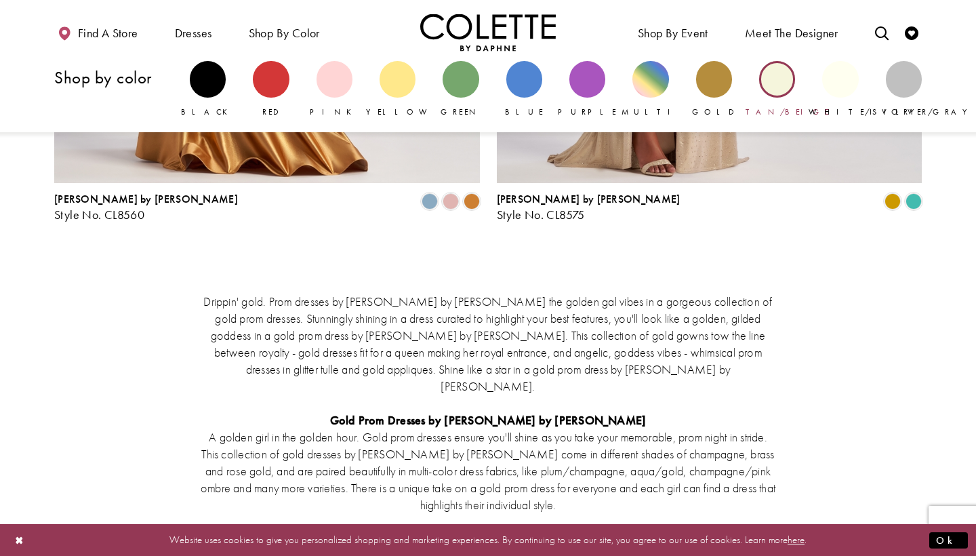
click at [781, 85] on div "Primary block" at bounding box center [777, 79] width 36 height 36
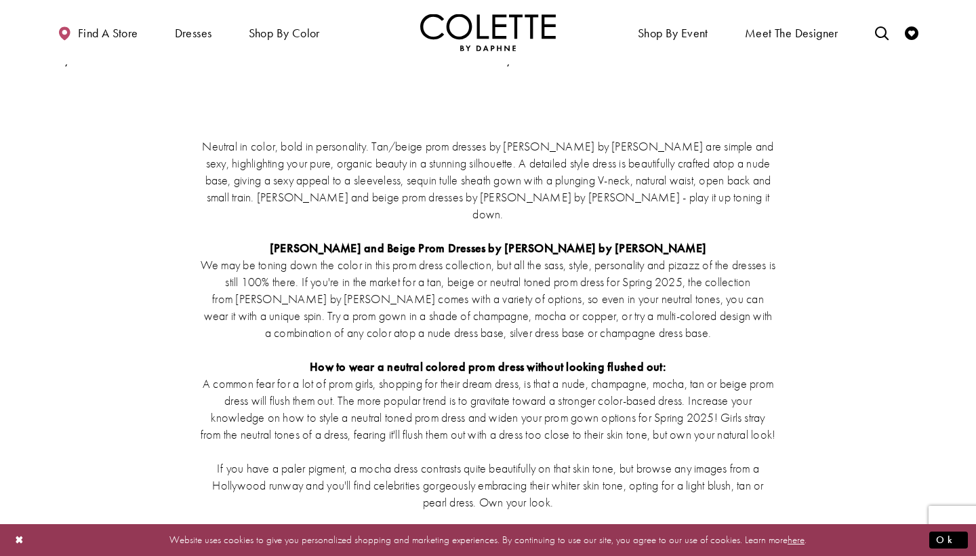
scroll to position [719, 0]
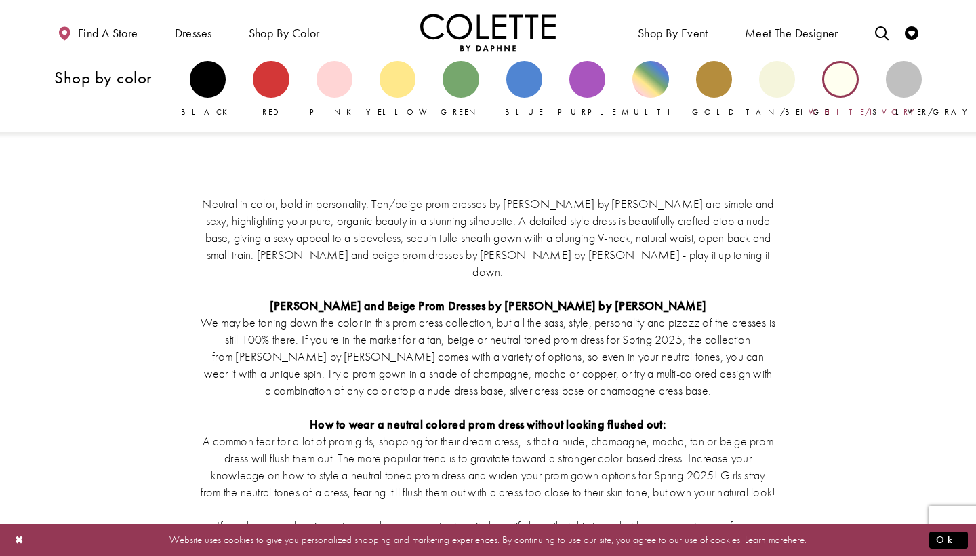
click at [835, 94] on div "Primary block" at bounding box center [840, 79] width 36 height 36
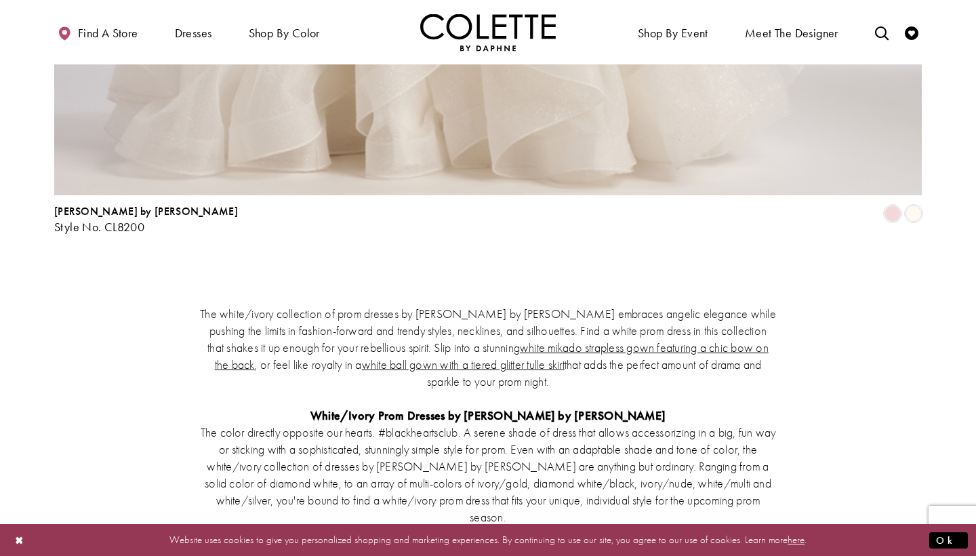
scroll to position [1817, 0]
